Goal: Check status

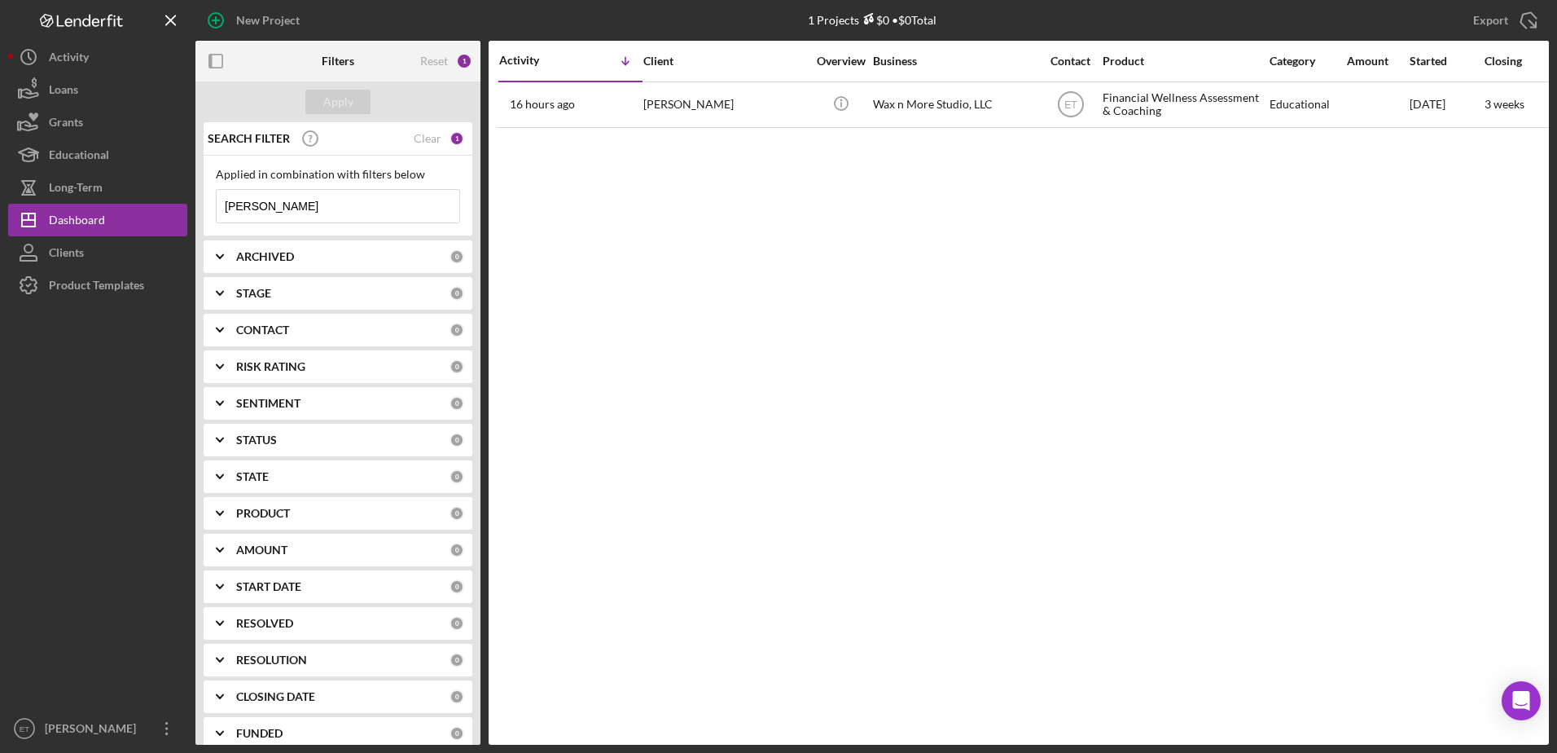
click at [314, 217] on input "[PERSON_NAME]" at bounding box center [338, 206] width 243 height 33
paste input "[PERSON_NAME]"
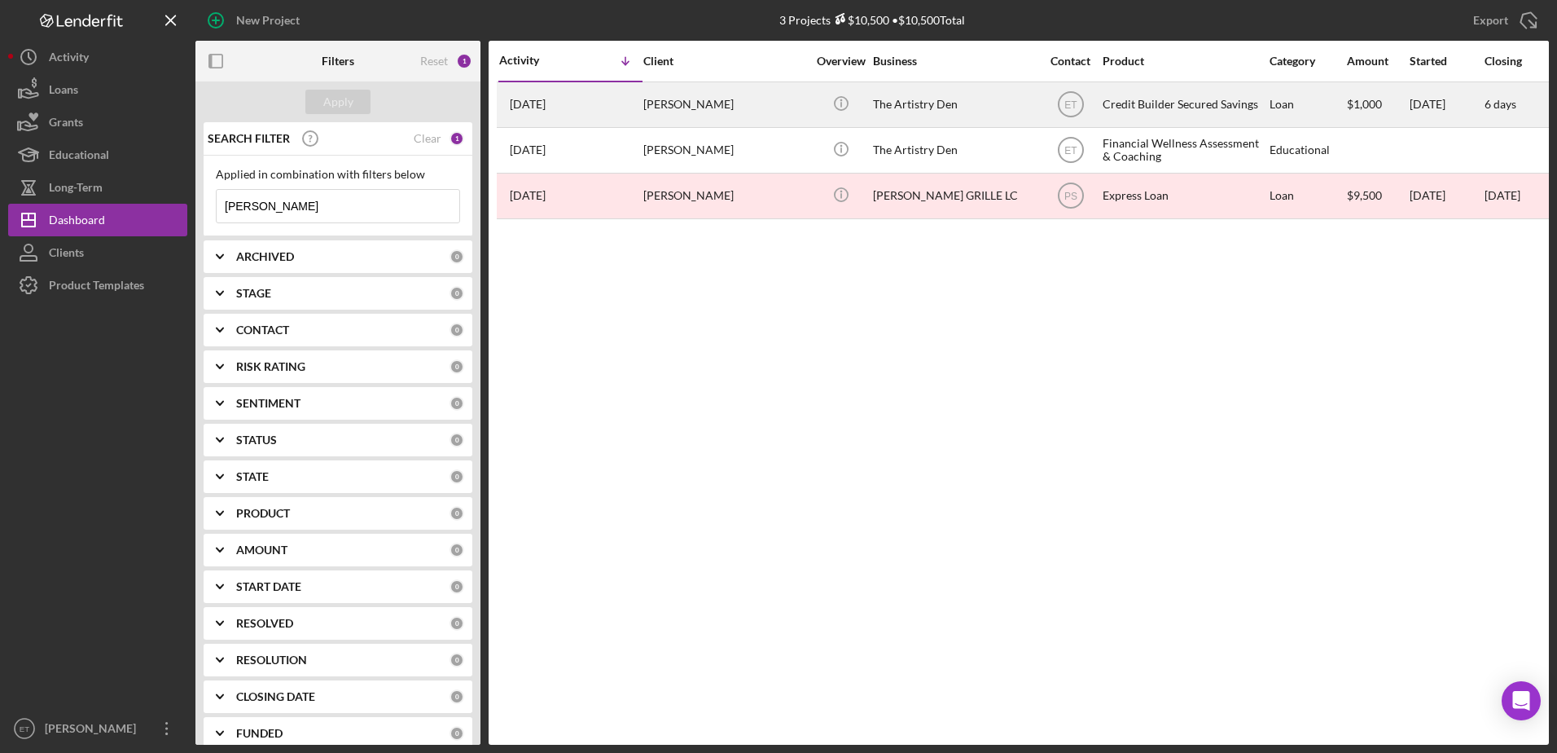
type input "[PERSON_NAME]"
click at [977, 108] on div "The Artistry Den" at bounding box center [954, 104] width 163 height 43
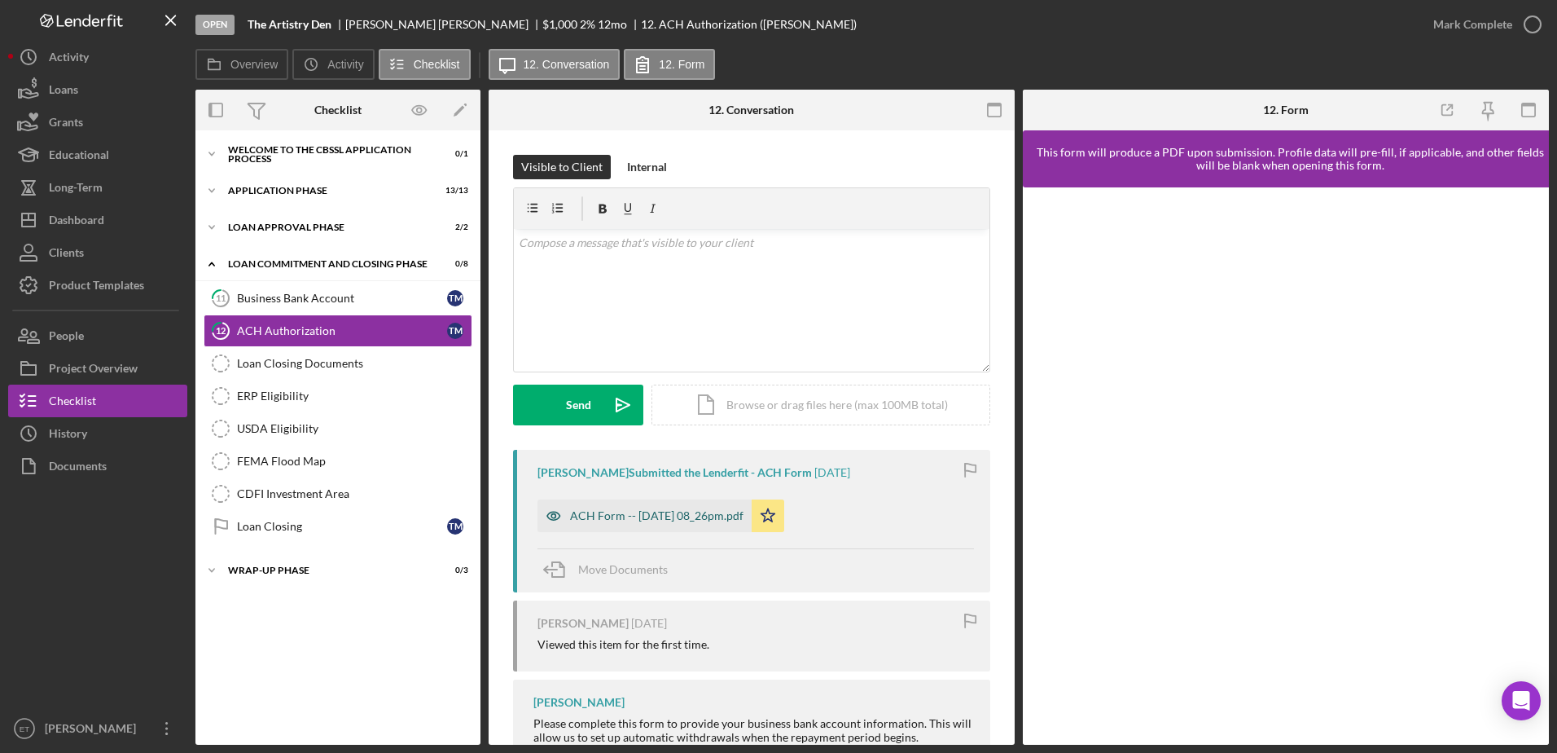
click at [631, 523] on div "ACH Form -- [DATE] 08_26pm.pdf" at bounding box center [645, 515] width 214 height 33
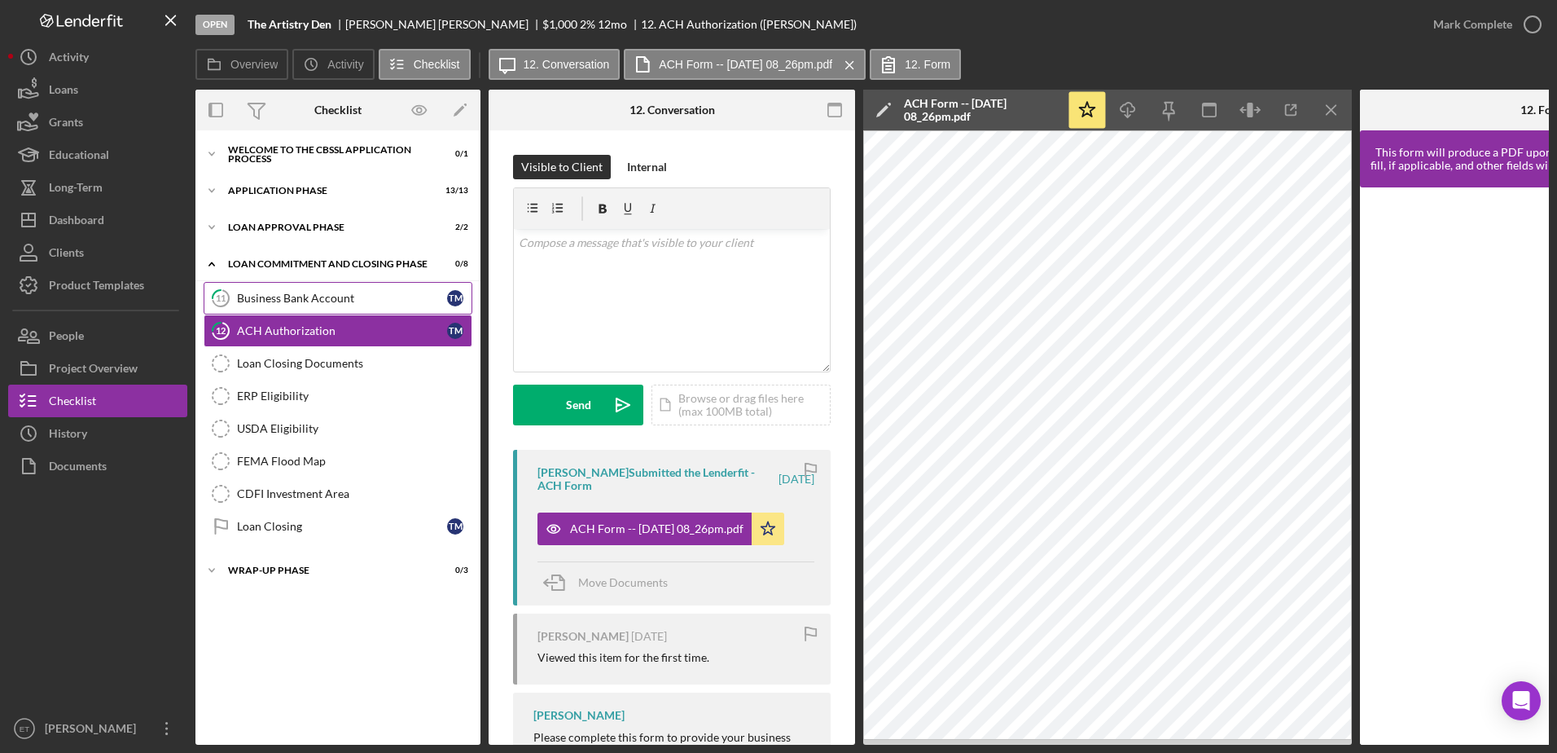
click at [271, 296] on div "Business Bank Account" at bounding box center [342, 298] width 210 height 13
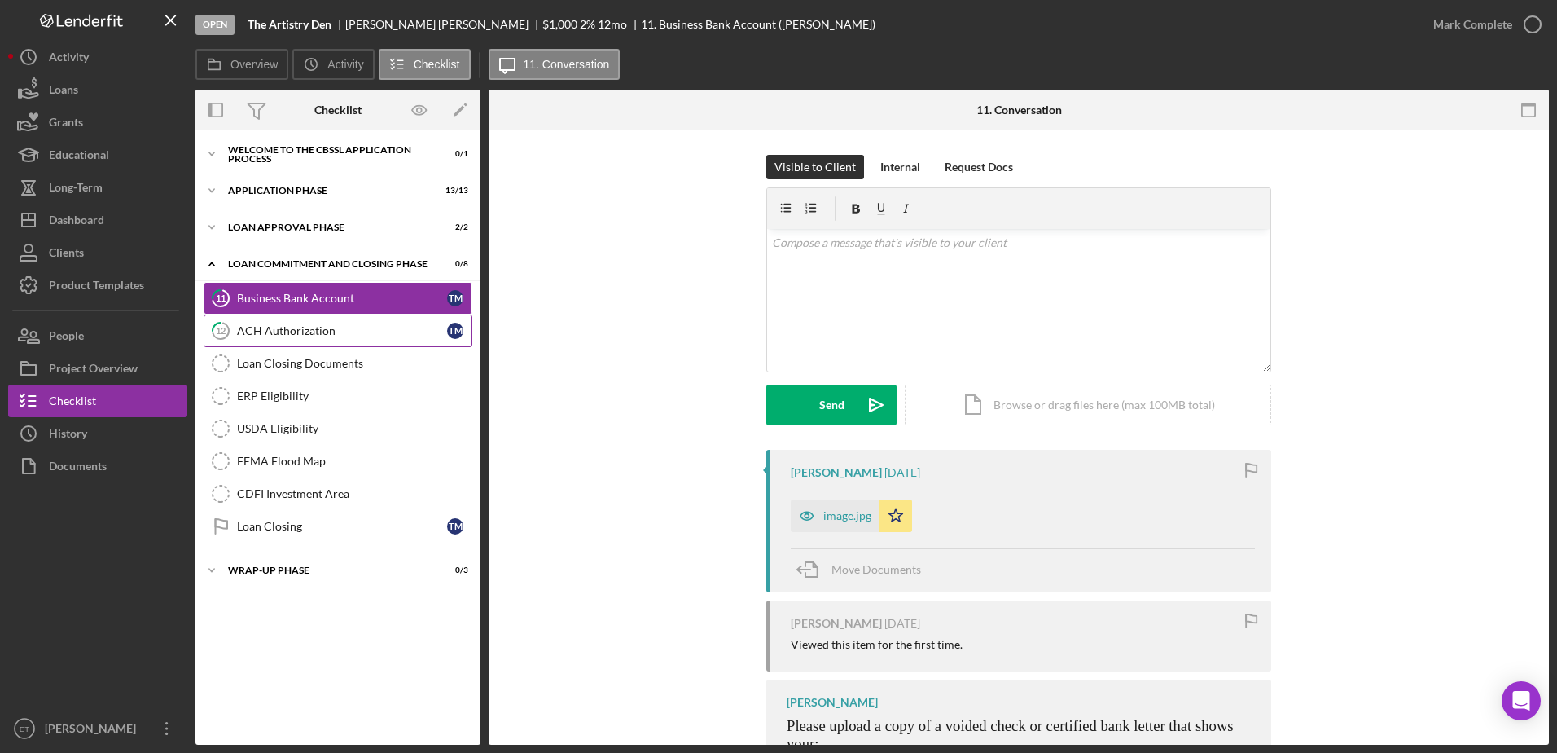
click at [262, 326] on div "ACH Authorization" at bounding box center [342, 330] width 210 height 13
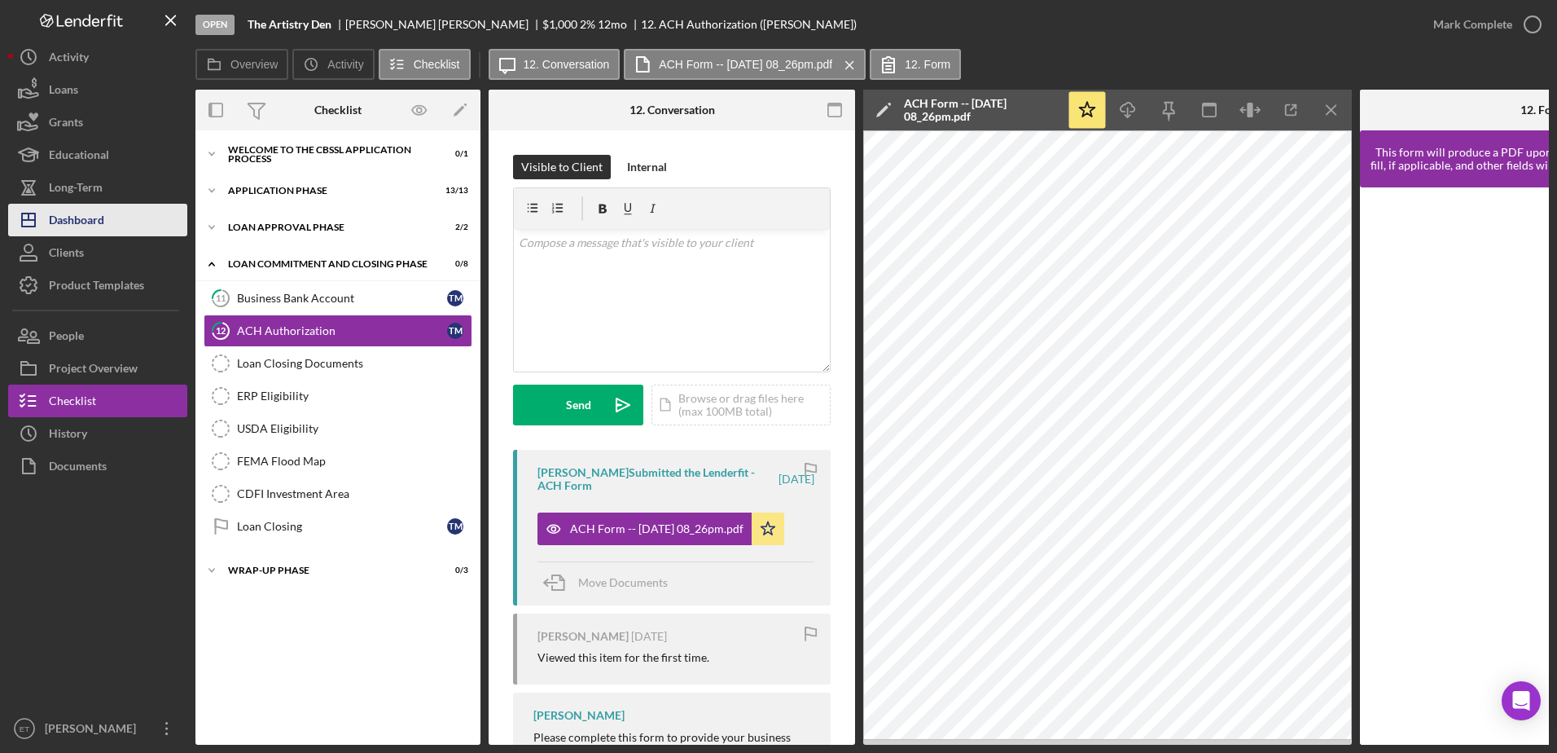
click at [109, 214] on button "Icon/Dashboard Dashboard" at bounding box center [97, 220] width 179 height 33
